Goal: Transaction & Acquisition: Purchase product/service

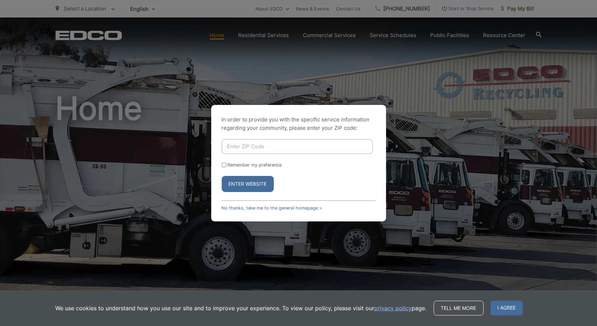
click at [235, 148] on input "Enter ZIP Code" at bounding box center [297, 146] width 151 height 15
type input "92069"
click at [224, 165] on input "Remember my preference" at bounding box center [224, 165] width 5 height 5
checkbox input "true"
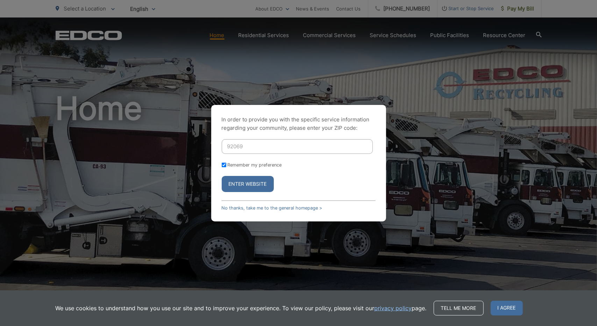
click at [234, 183] on button "Enter Website" at bounding box center [248, 184] width 52 height 16
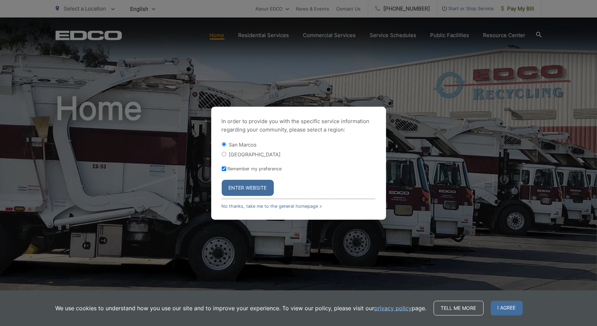
click at [245, 188] on button "Enter Website" at bounding box center [248, 188] width 52 height 16
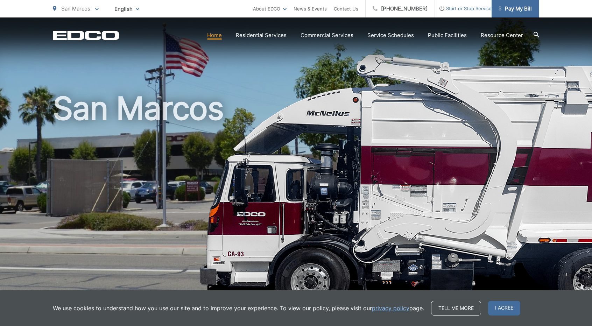
click at [520, 7] on span "Pay My Bill" at bounding box center [514, 9] width 33 height 8
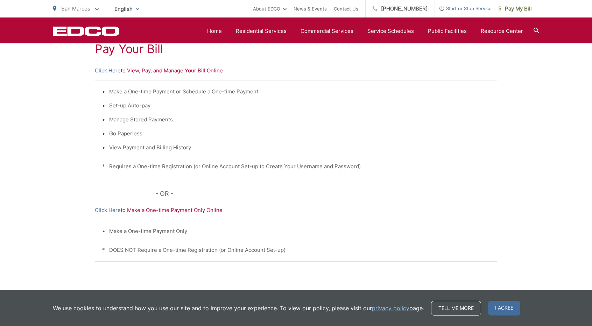
scroll to position [171, 0]
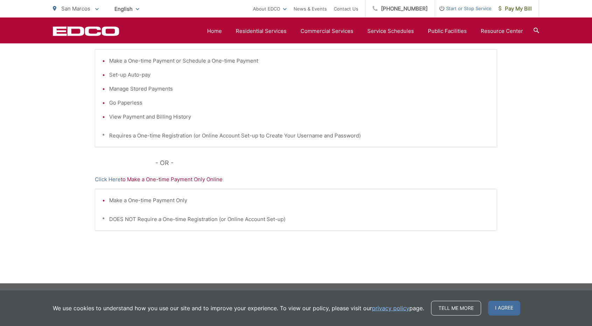
click at [161, 181] on p "Click Here to Make a One-time Payment Only Online" at bounding box center [296, 179] width 402 height 8
click at [145, 179] on p "Click Here to Make a One-time Payment Only Online" at bounding box center [296, 179] width 402 height 8
click at [153, 179] on p "Click Here to Make a One-time Payment Only Online" at bounding box center [296, 179] width 402 height 8
click at [508, 300] on div "We use cookies to understand how you use our site and to improve your experienc…" at bounding box center [296, 308] width 592 height 36
click at [505, 301] on span "I agree" at bounding box center [504, 308] width 32 height 15
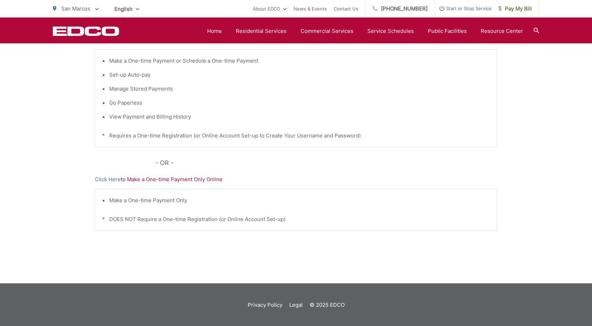
click at [164, 178] on p "Click Here to Make a One-time Payment Only Online" at bounding box center [296, 179] width 402 height 8
click at [508, 6] on span "Pay My Bill" at bounding box center [514, 9] width 33 height 8
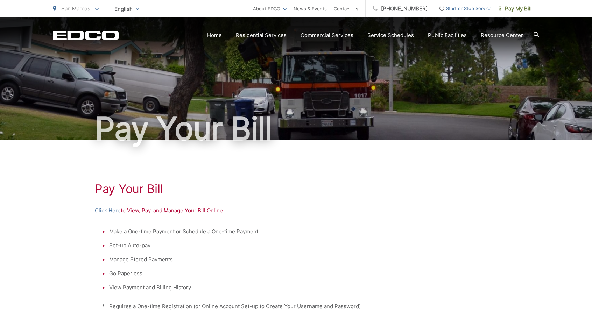
scroll to position [171, 0]
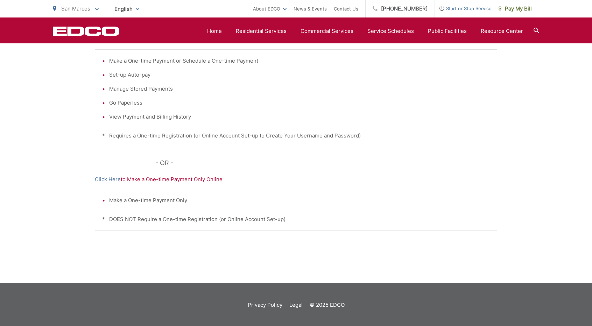
click at [170, 181] on p "Click Here to Make a One-time Payment Only Online" at bounding box center [296, 179] width 402 height 8
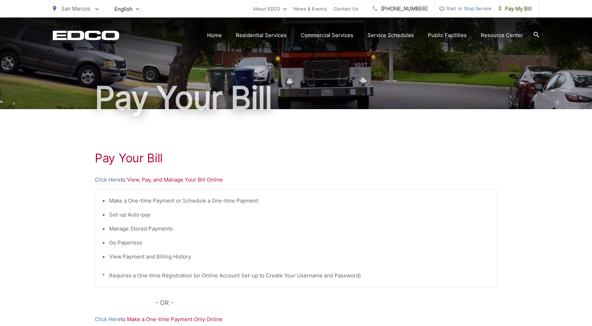
scroll to position [0, 0]
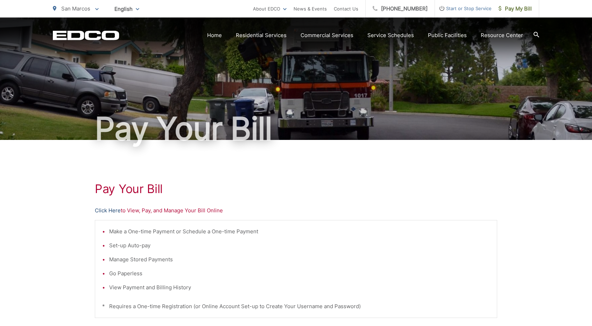
click at [111, 211] on link "Click Here" at bounding box center [108, 210] width 26 height 8
